Goal: Task Accomplishment & Management: Manage account settings

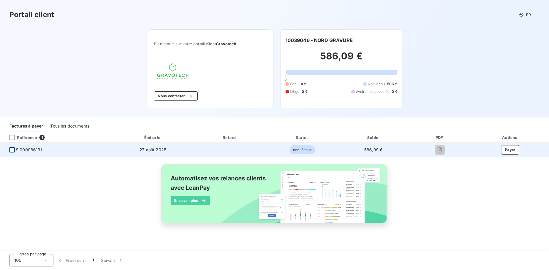
click at [11, 149] on div at bounding box center [11, 149] width 5 height 5
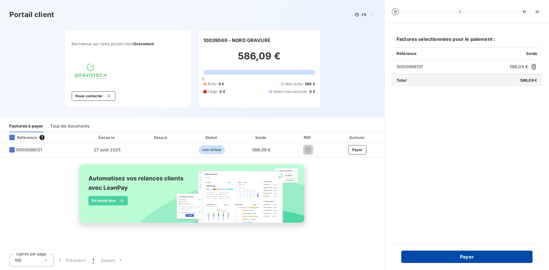
click at [467, 258] on button "Payer" at bounding box center [466, 257] width 131 height 12
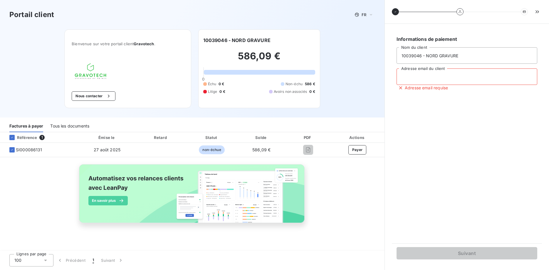
click at [432, 76] on input "Adresse email du client" at bounding box center [467, 76] width 141 height 16
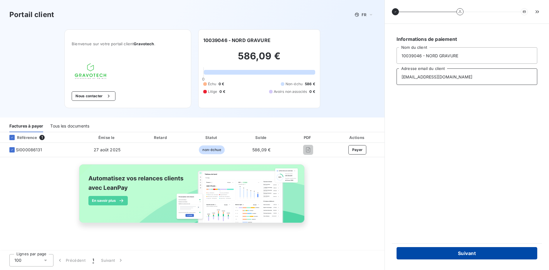
type input "[EMAIL_ADDRESS][DOMAIN_NAME]"
click at [467, 255] on button "Suivant" at bounding box center [467, 253] width 141 height 12
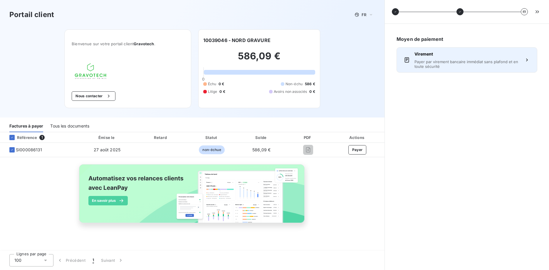
click at [441, 67] on span "Payer par virement bancaire immédiat sans plafond et en toute sécurité" at bounding box center [467, 63] width 105 height 9
